Goal: Navigation & Orientation: Find specific page/section

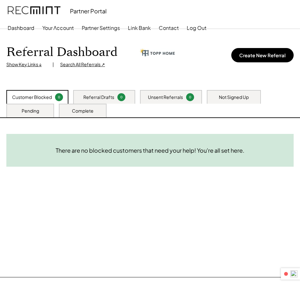
click at [104, 185] on div "Need System Details These customers need your help with completing the system d…" at bounding box center [150, 197] width 300 height 159
click at [59, 203] on div "Need System Details These customers need your help with completing the system d…" at bounding box center [150, 197] width 300 height 159
